Goal: Transaction & Acquisition: Purchase product/service

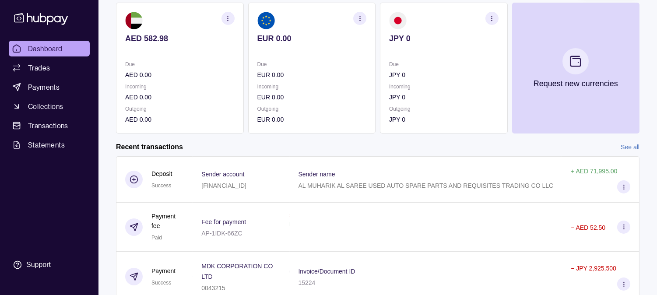
scroll to position [146, 0]
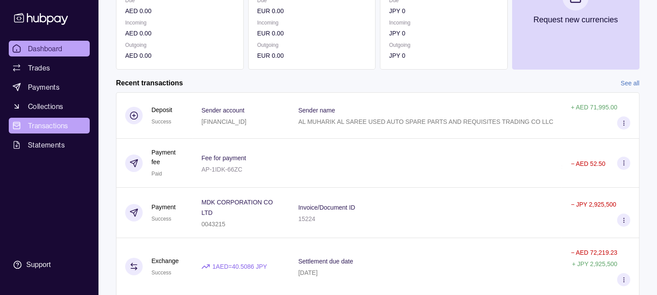
click at [54, 123] on span "Transactions" at bounding box center [48, 125] width 40 height 11
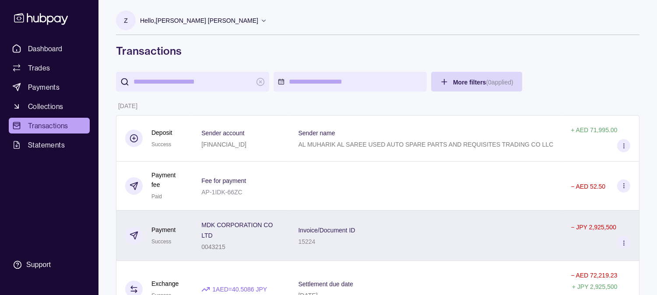
click at [342, 225] on span "Invoice/Document ID" at bounding box center [326, 229] width 57 height 11
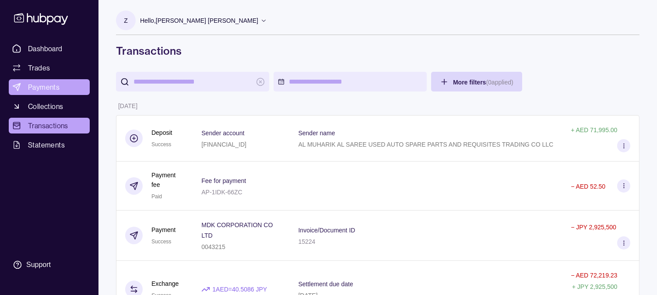
click at [55, 86] on span "Payments" at bounding box center [44, 87] width 32 height 11
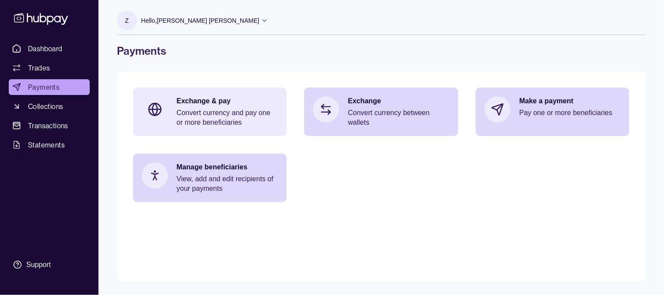
click at [209, 111] on p "Convert currency and pay one or more beneficiaries" at bounding box center [228, 117] width 102 height 19
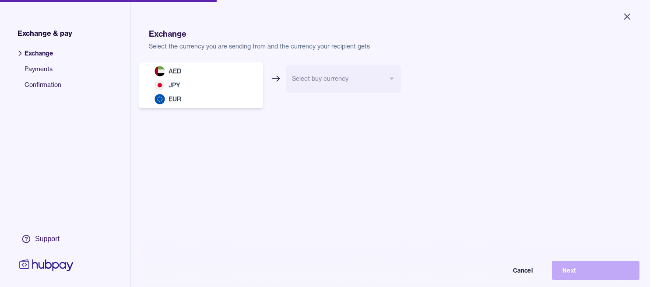
click at [259, 66] on html "Close Exchange & pay Exchange Payments Confirmation Support Exchange Select the…" at bounding box center [328, 143] width 657 height 287
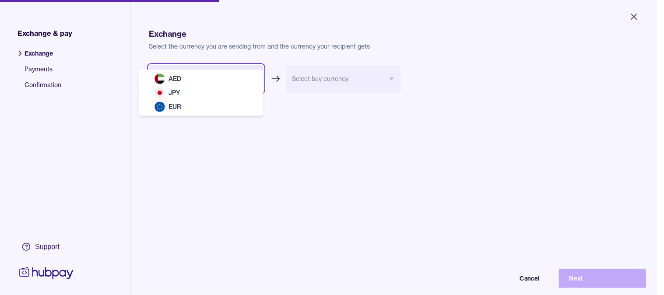
click at [186, 200] on html "Close Exchange & pay Exchange Payments Confirmation Support Exchange Select the…" at bounding box center [332, 147] width 664 height 295
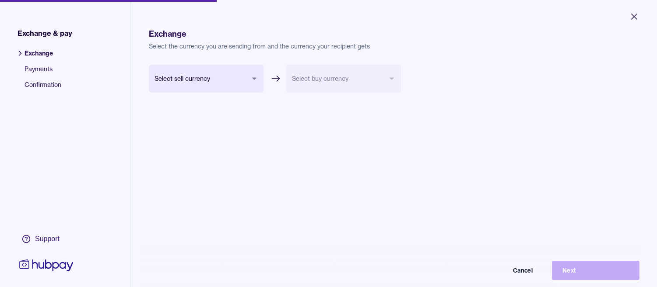
click at [207, 84] on body "Close Exchange & pay Exchange Payments Confirmation Support Exchange Select the…" at bounding box center [328, 143] width 657 height 287
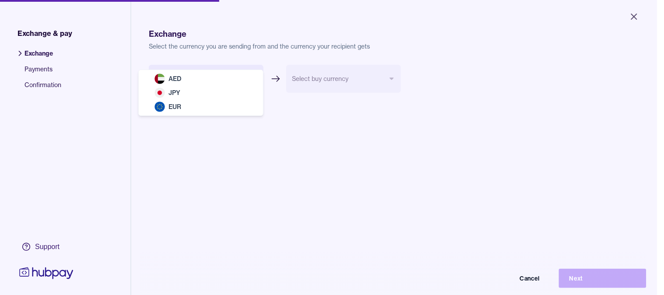
select select "***"
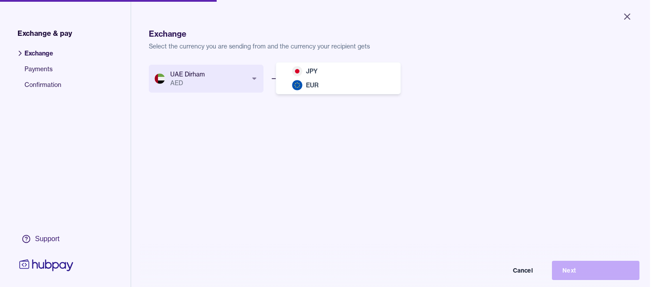
click at [339, 73] on body "Close Exchange & pay Exchange Payments Confirmation Support Exchange Select the…" at bounding box center [325, 143] width 650 height 287
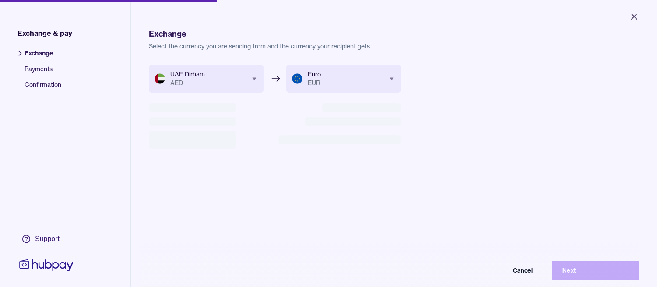
click at [341, 84] on body "Close Exchange & pay Exchange Payments Confirmation Support Exchange Select the…" at bounding box center [328, 143] width 657 height 287
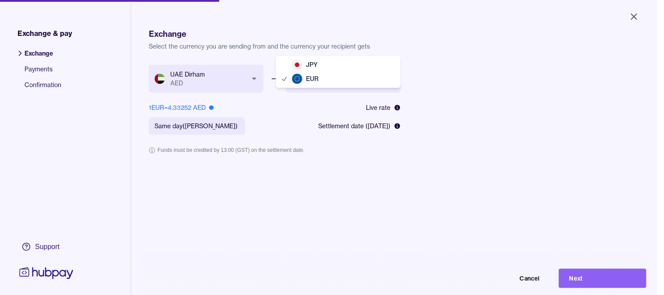
select select "***"
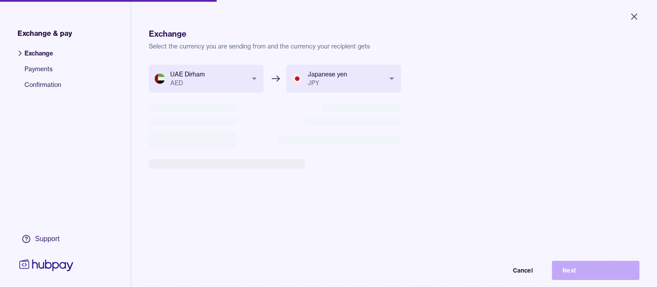
click at [327, 76] on body "Close Exchange & pay Exchange Payments Confirmation Support Exchange Select the…" at bounding box center [328, 143] width 657 height 287
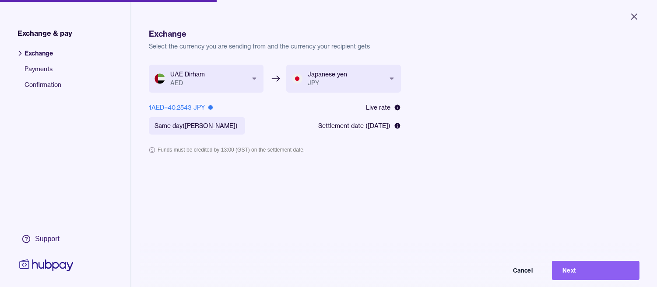
click at [248, 222] on div "**********" at bounding box center [394, 208] width 490 height 287
click at [576, 276] on button "Next" at bounding box center [596, 270] width 88 height 19
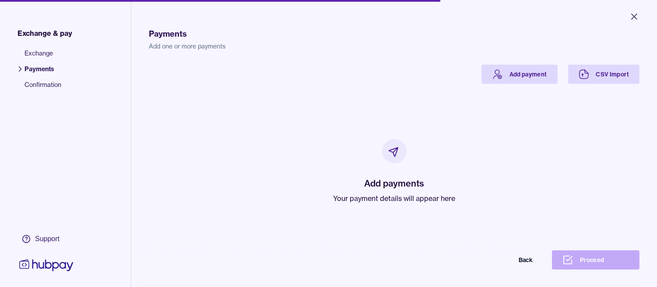
click at [518, 63] on div "Payments Add one or more payments Add payment CSV Import Add payments Your paym…" at bounding box center [394, 159] width 490 height 287
click at [521, 79] on link "Add payment" at bounding box center [519, 74] width 76 height 19
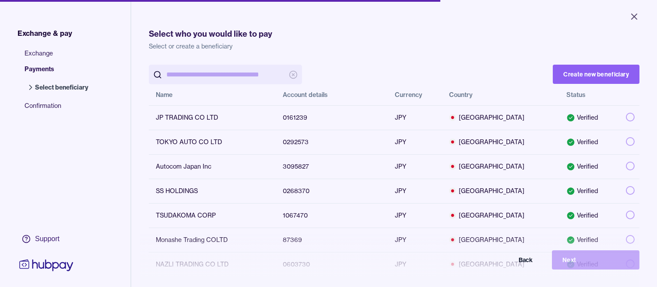
click at [238, 71] on input "search" at bounding box center [225, 75] width 118 height 20
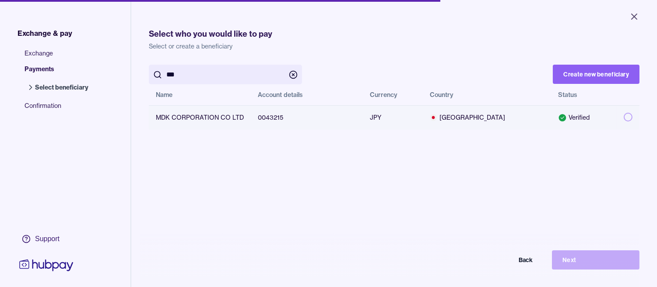
type input "***"
click at [203, 115] on td "MDK CORPORATION CO LTD" at bounding box center [200, 117] width 102 height 25
click at [623, 116] on button "button" at bounding box center [627, 117] width 9 height 9
click at [598, 267] on button "Next" at bounding box center [596, 260] width 88 height 19
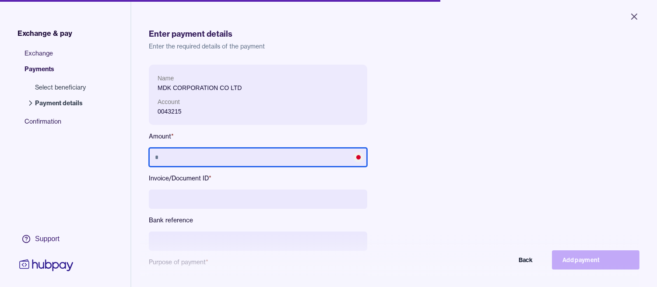
click at [226, 157] on input "text" at bounding box center [258, 157] width 218 height 19
click at [222, 159] on input "******" at bounding box center [258, 157] width 218 height 19
type input "*"
type input "*********"
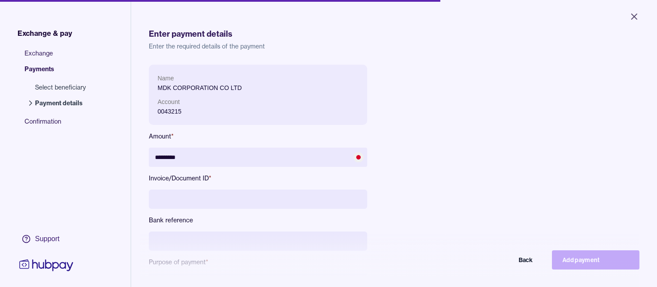
click at [237, 200] on input at bounding box center [258, 199] width 218 height 19
type input "*****"
click at [211, 242] on input at bounding box center [258, 241] width 218 height 19
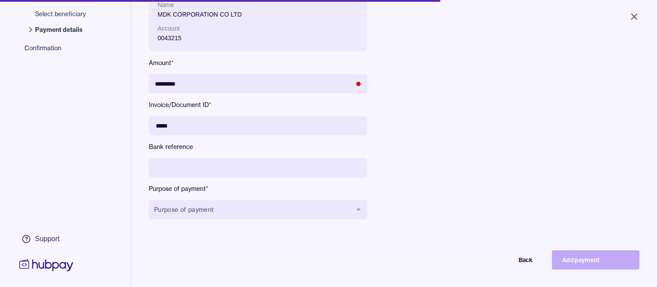
scroll to position [97, 0]
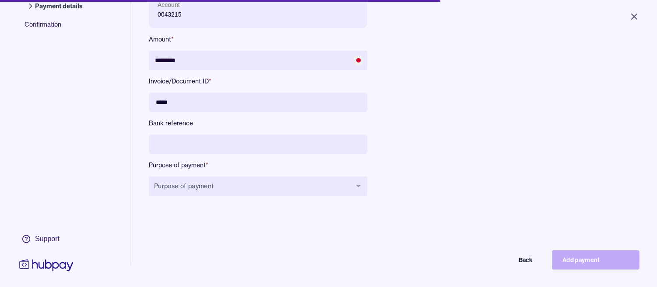
click at [274, 168] on label "Purpose of payment *" at bounding box center [258, 165] width 218 height 9
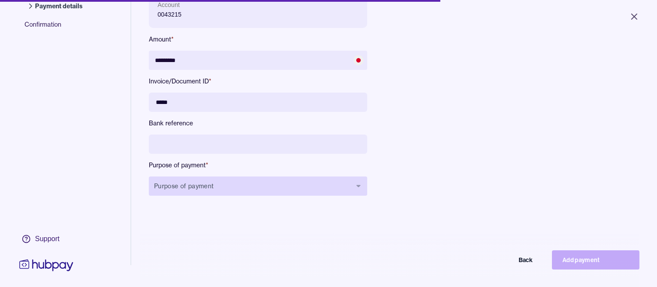
click at [269, 187] on button "Purpose of payment" at bounding box center [258, 186] width 218 height 19
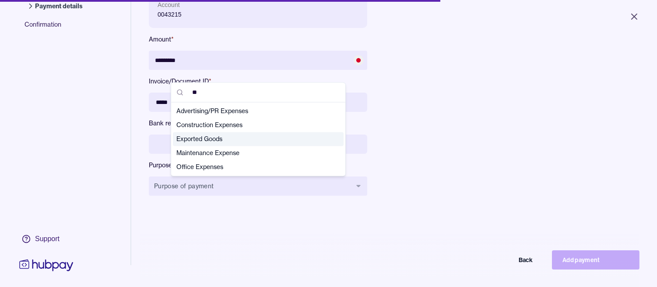
type input "**"
click at [251, 135] on span "Exported Goods" at bounding box center [252, 139] width 153 height 9
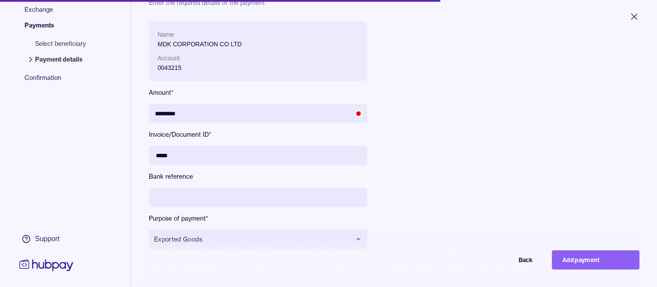
scroll to position [0, 0]
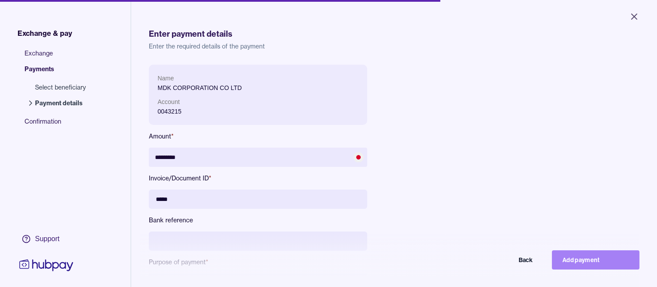
click at [601, 265] on button "Add payment" at bounding box center [596, 260] width 88 height 19
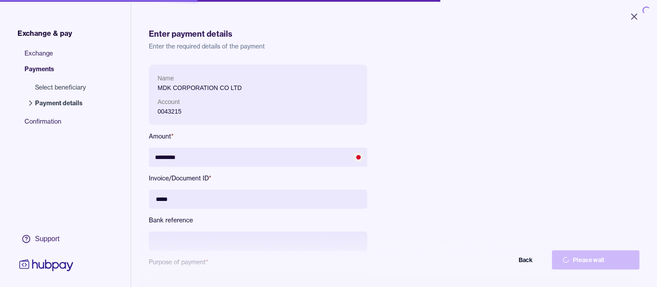
type input "*******"
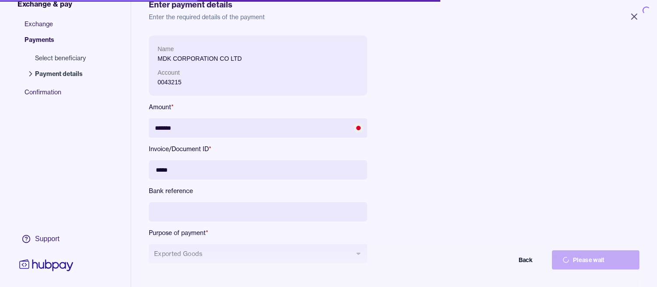
scroll to position [96, 0]
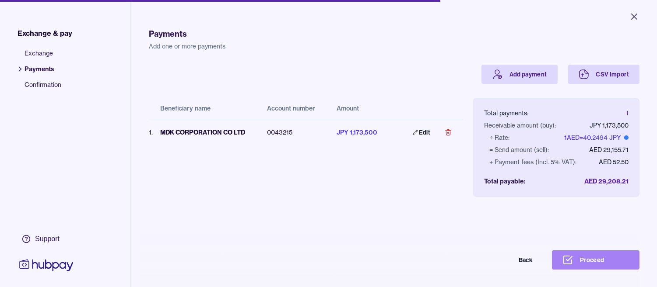
click at [585, 268] on button "Proceed" at bounding box center [596, 260] width 88 height 19
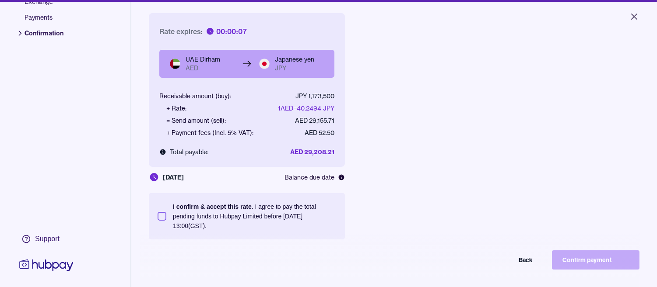
scroll to position [97, 0]
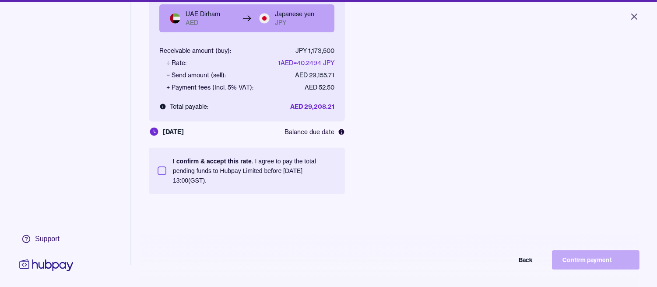
click at [160, 167] on button "I confirm & accept this rate . I agree to pay the total pending funds to Hubpay…" at bounding box center [162, 171] width 9 height 9
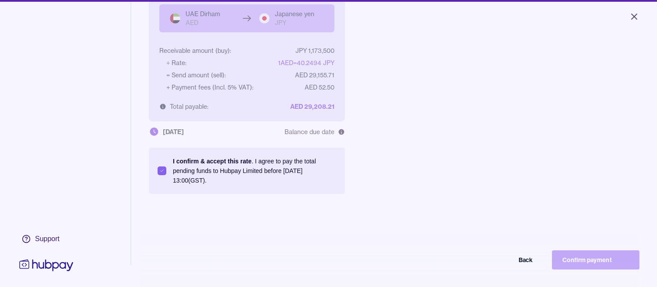
click at [326, 270] on div "Back Confirm payment" at bounding box center [329, 260] width 622 height 19
click at [527, 224] on div "Rate expired Refresh rate [GEOGRAPHIC_DATA] Dirham AED Japanese yen JPY Receiva…" at bounding box center [394, 111] width 490 height 287
click at [543, 203] on div "Rate expired Refresh rate [GEOGRAPHIC_DATA] Dirham AED Japanese yen JPY Receiva…" at bounding box center [394, 111] width 490 height 287
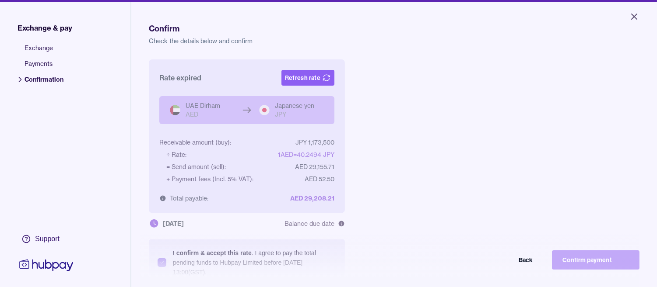
scroll to position [0, 0]
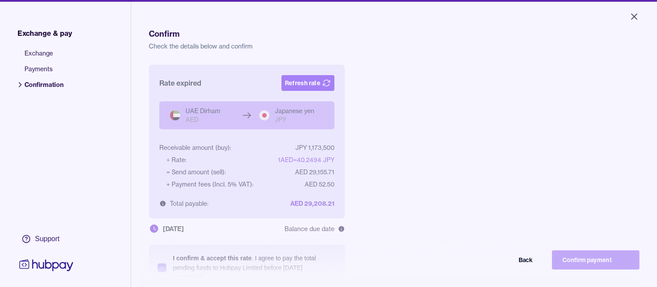
click at [320, 82] on button "Refresh rate" at bounding box center [307, 83] width 53 height 16
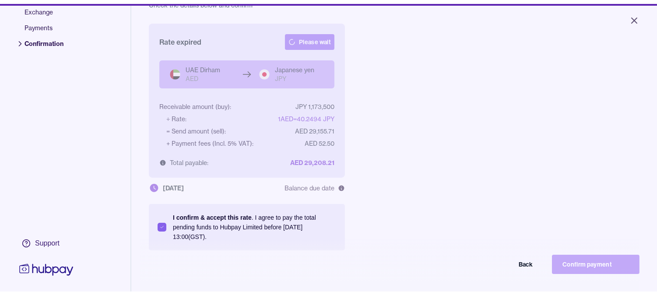
scroll to position [117, 0]
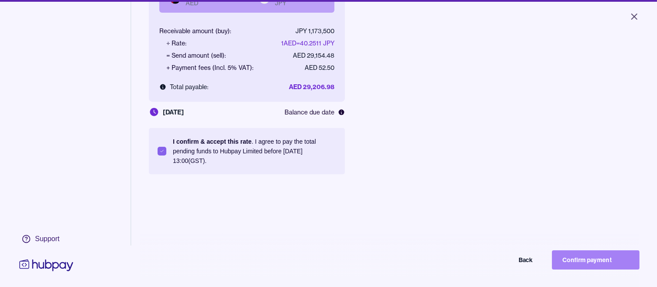
click at [586, 264] on button "Confirm payment" at bounding box center [596, 260] width 88 height 19
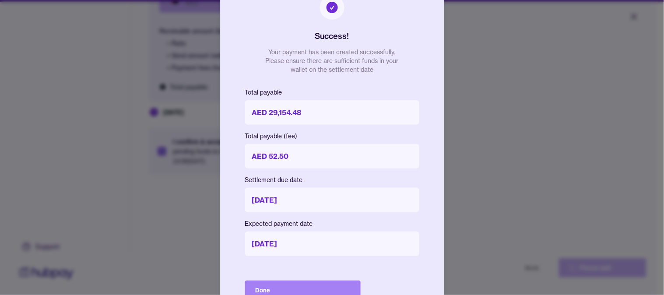
click at [294, 286] on button "Done" at bounding box center [303, 289] width 116 height 19
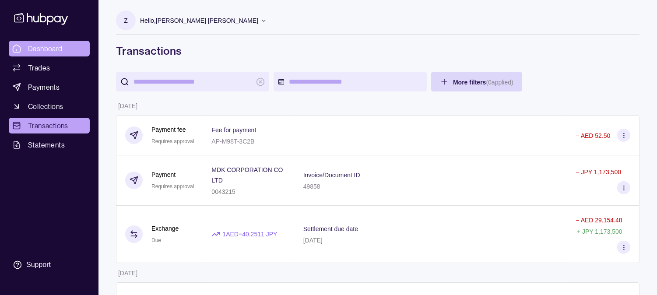
click at [46, 46] on span "Dashboard" at bounding box center [45, 48] width 35 height 11
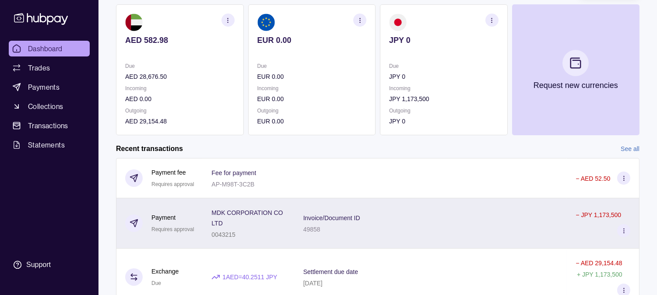
scroll to position [97, 0]
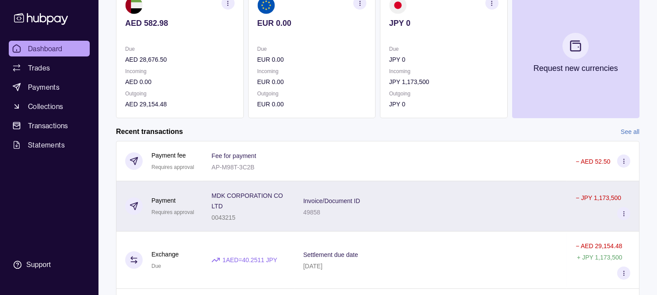
click at [294, 224] on div "MDK CORPORATION CO LTD 0043215" at bounding box center [248, 206] width 91 height 50
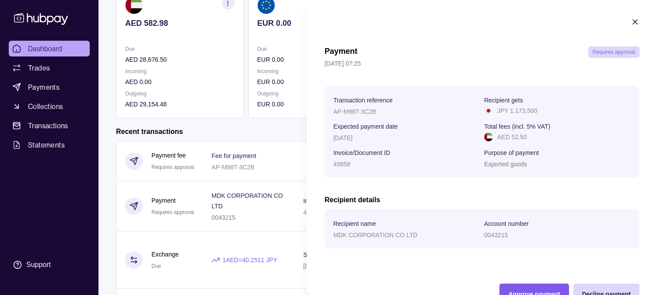
click at [546, 286] on div "Approve payment" at bounding box center [527, 294] width 65 height 20
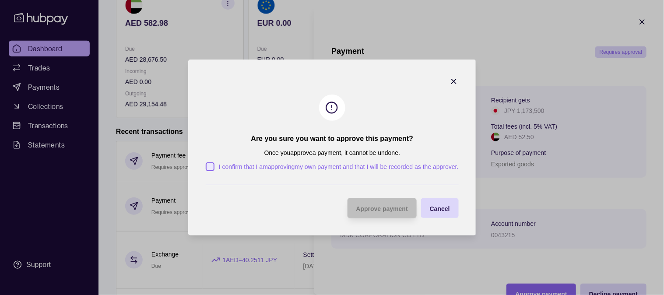
click at [207, 166] on button "I confirm that I am approving my own payment and that I will be recorded as the…" at bounding box center [210, 166] width 9 height 9
click at [393, 212] on div "Approve payment" at bounding box center [382, 208] width 52 height 11
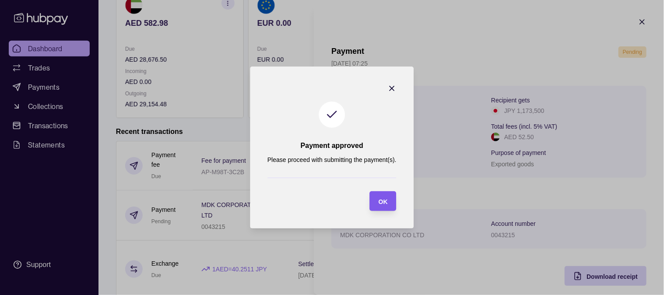
click at [382, 201] on span "OK" at bounding box center [382, 201] width 9 height 7
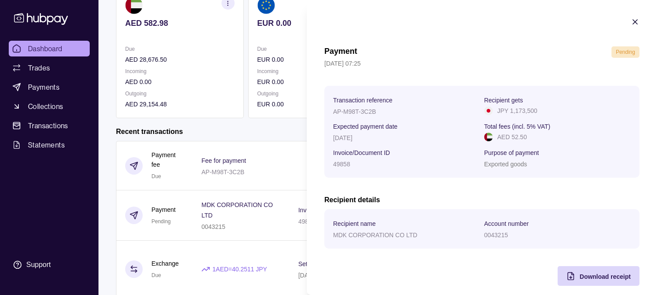
click at [636, 15] on section "Payment Pending [DATE] 07:25 Transaction reference AP-M98T-3C2B Recipient gets …" at bounding box center [482, 151] width 350 height 303
click at [630, 18] on icon "button" at bounding box center [634, 22] width 9 height 9
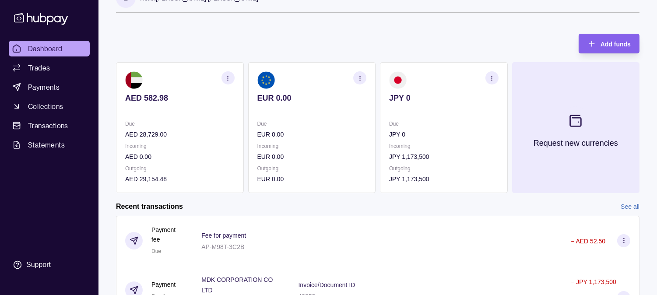
scroll to position [0, 0]
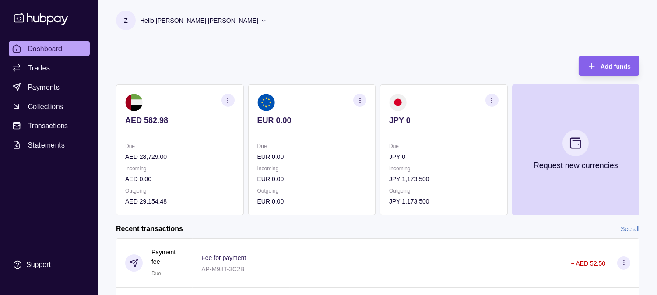
click at [53, 50] on span "Dashboard" at bounding box center [45, 48] width 35 height 11
click at [204, 28] on div "Hello, [PERSON_NAME] [PERSON_NAME]" at bounding box center [203, 20] width 127 height 18
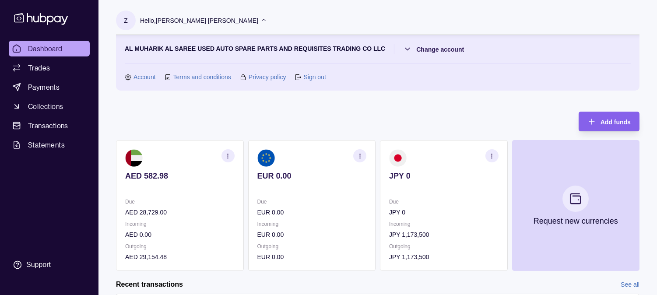
click at [321, 76] on link "Sign out" at bounding box center [314, 77] width 22 height 10
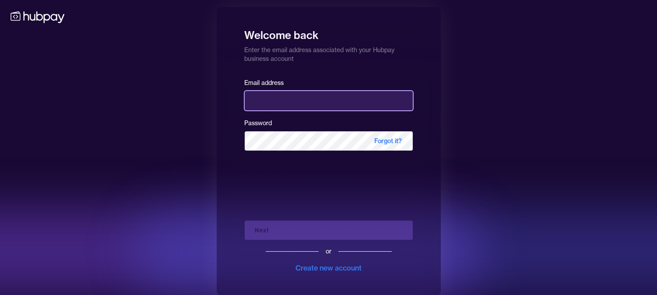
drag, startPoint x: 291, startPoint y: 98, endPoint x: 332, endPoint y: 38, distance: 72.8
click at [291, 98] on input "email" at bounding box center [329, 100] width 168 height 19
click at [285, 100] on input "email" at bounding box center [329, 100] width 168 height 19
type input "**********"
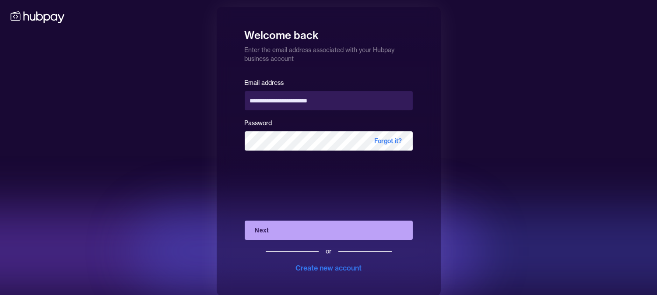
click at [263, 228] on button "Next" at bounding box center [329, 230] width 168 height 19
